Goal: Information Seeking & Learning: Learn about a topic

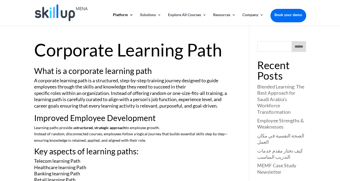
click at [185, 58] on link "Leadership Skills" at bounding box center [200, 58] width 54 height 11
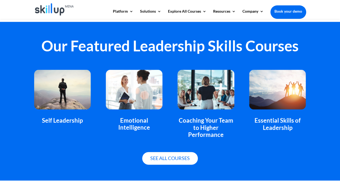
scroll to position [376, 0]
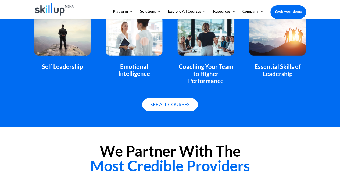
click at [159, 104] on link "See all courses" at bounding box center [170, 104] width 56 height 13
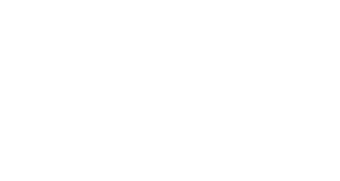
scroll to position [27, 0]
